Goal: Task Accomplishment & Management: Use online tool/utility

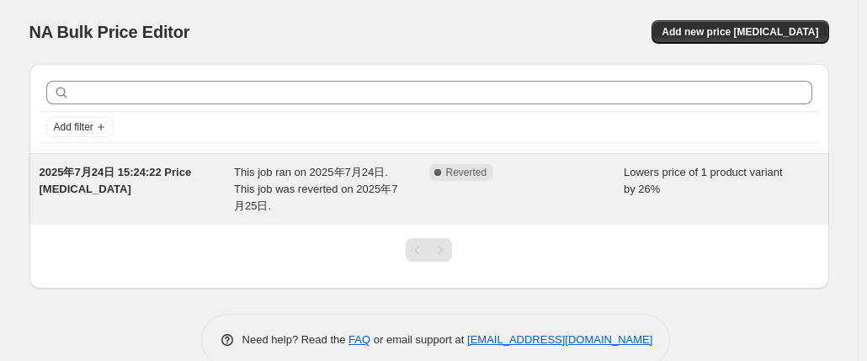
click at [542, 189] on div "Complete Reverted" at bounding box center [526, 189] width 195 height 50
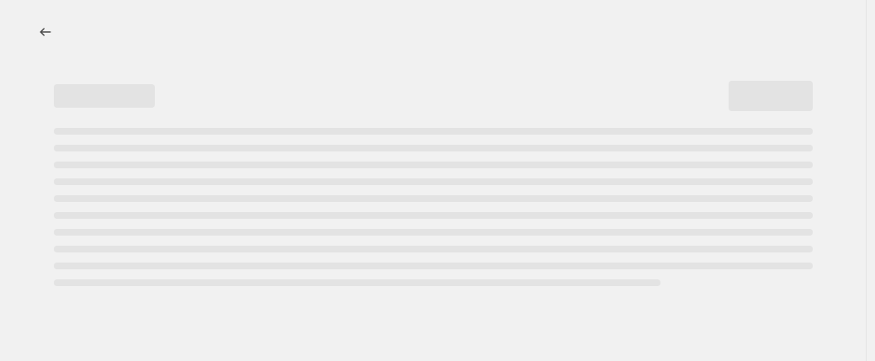
select select "percentage"
select select "no_change"
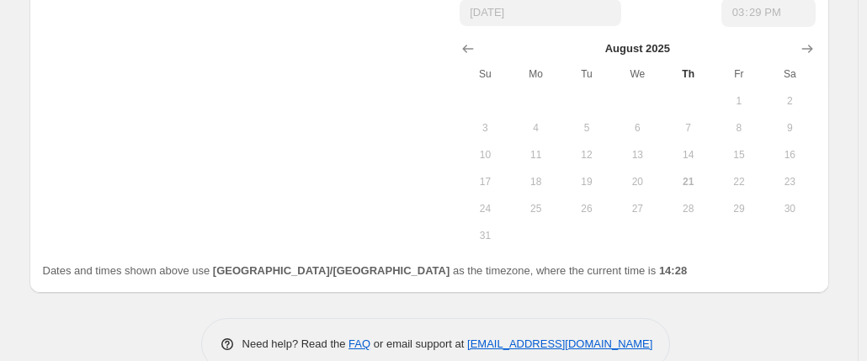
scroll to position [1449, 0]
